Goal: Navigation & Orientation: Find specific page/section

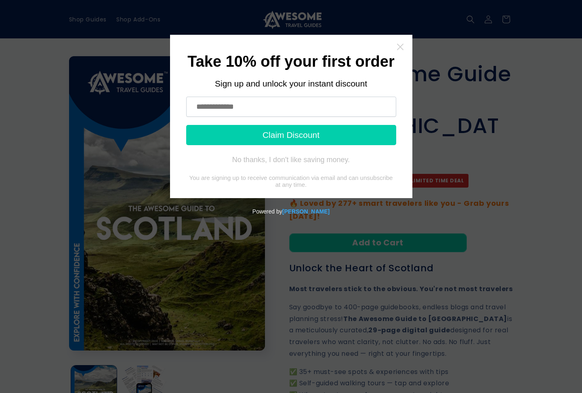
click at [401, 45] on icon "Close widget" at bounding box center [401, 47] width 8 height 8
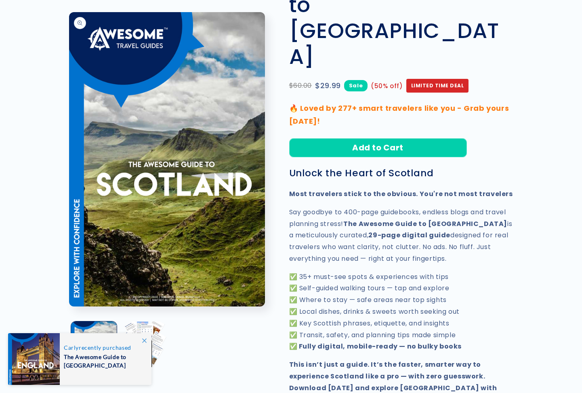
scroll to position [109, 0]
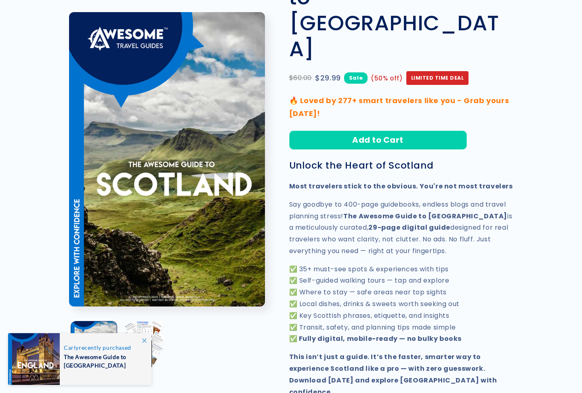
click at [146, 340] on icon at bounding box center [144, 340] width 4 height 4
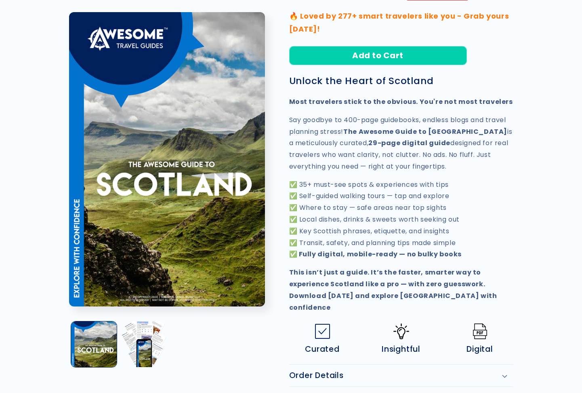
scroll to position [194, 0]
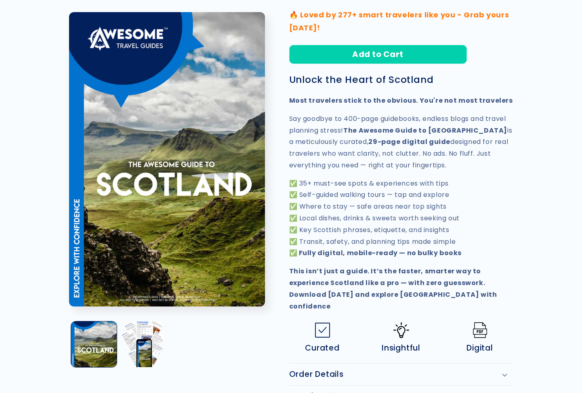
click at [505, 392] on icon at bounding box center [504, 397] width 5 height 3
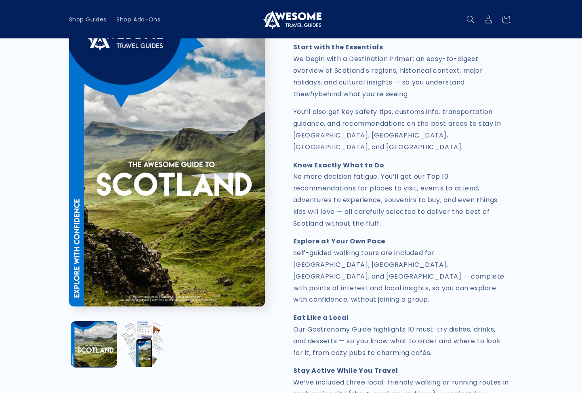
scroll to position [630, 0]
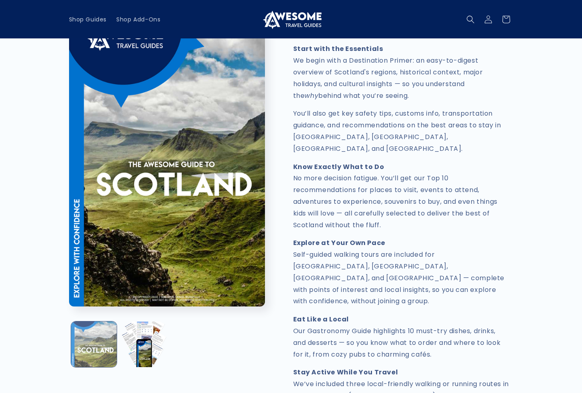
click at [106, 351] on button "Load image 1 in gallery view" at bounding box center [94, 344] width 46 height 46
click at [69, 306] on button "Open media 1 in modal" at bounding box center [69, 306] width 0 height 0
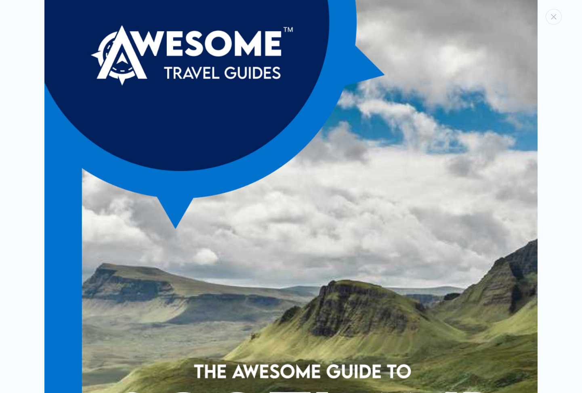
scroll to position [0, 0]
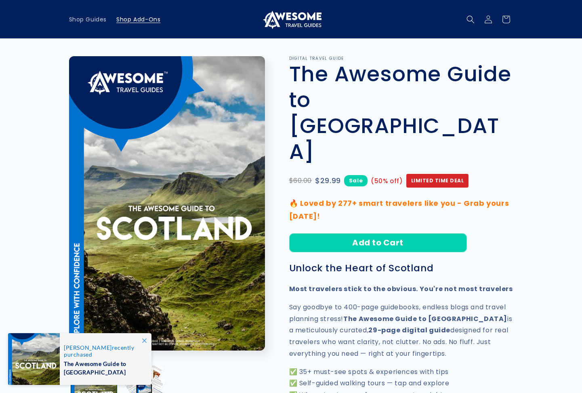
click at [140, 19] on span "Shop Add-Ons" at bounding box center [138, 19] width 44 height 7
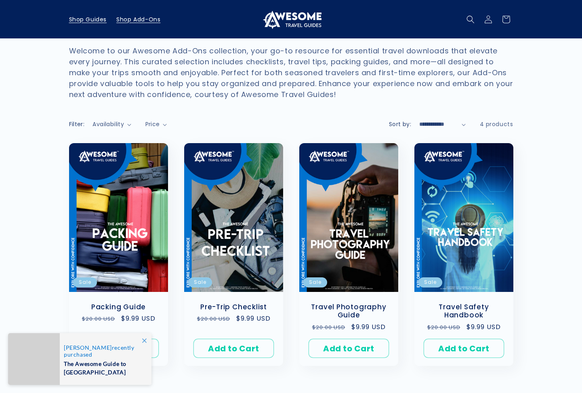
scroll to position [8, 0]
